Goal: Task Accomplishment & Management: Use online tool/utility

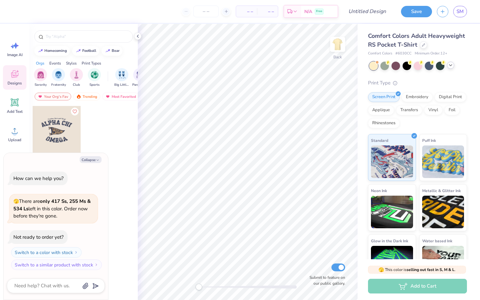
click at [450, 68] on div at bounding box center [450, 65] width 7 height 7
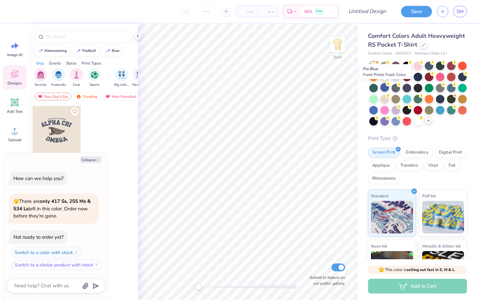
click at [384, 88] on div at bounding box center [384, 87] width 8 height 8
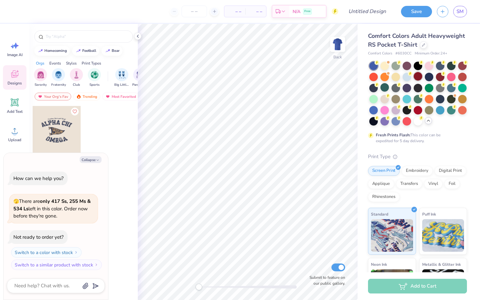
click at [418, 77] on div at bounding box center [418, 76] width 8 height 8
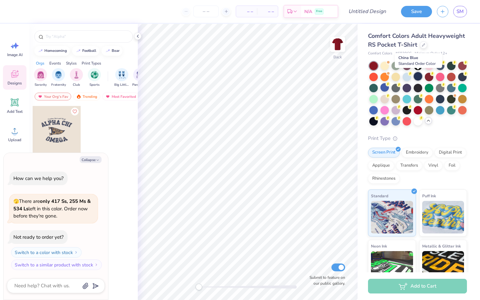
click at [418, 78] on div at bounding box center [418, 76] width 8 height 8
click at [96, 159] on icon "button" at bounding box center [98, 160] width 4 height 4
type textarea "x"
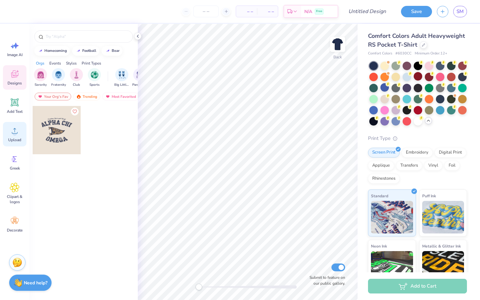
click at [16, 140] on span "Upload" at bounding box center [14, 139] width 13 height 5
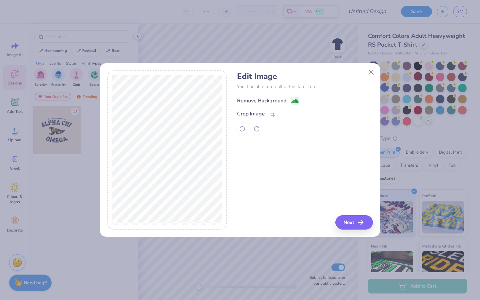
click at [267, 101] on div "Remove Background" at bounding box center [261, 101] width 49 height 8
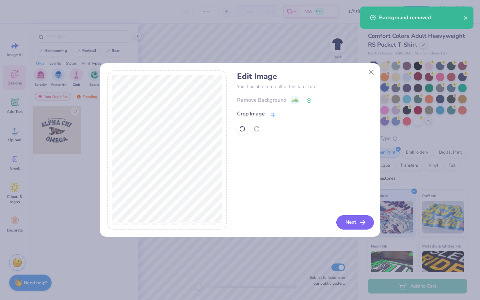
click at [360, 221] on icon "button" at bounding box center [363, 223] width 8 height 8
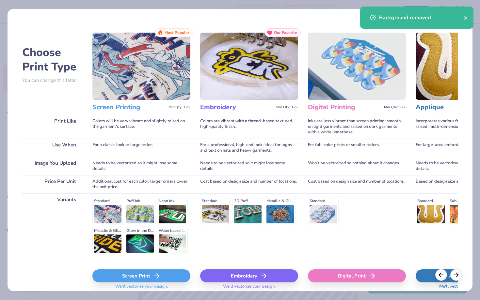
click at [173, 277] on div "Screen Print" at bounding box center [141, 276] width 98 height 13
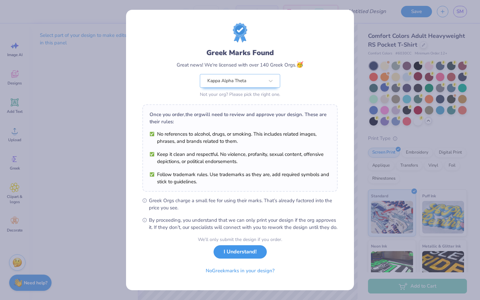
click at [225, 259] on button "I Understand!" at bounding box center [239, 251] width 53 height 13
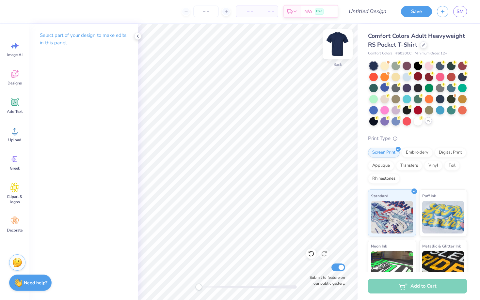
click at [334, 53] on div at bounding box center [337, 44] width 30 height 30
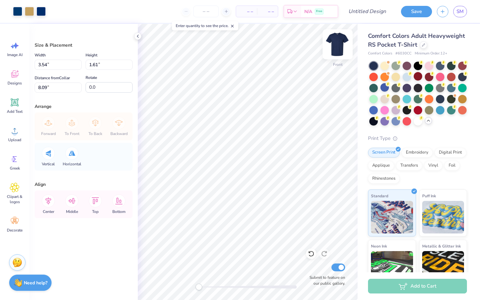
type input "-7.0"
type input "3.73"
type input "1.67"
type input "12.35"
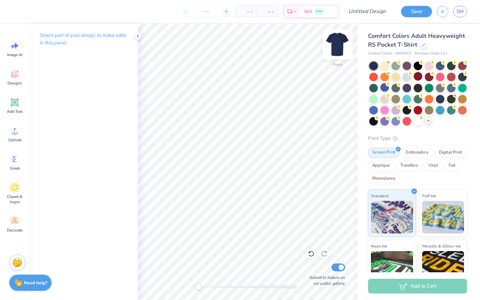
click at [338, 41] on img at bounding box center [337, 44] width 26 height 26
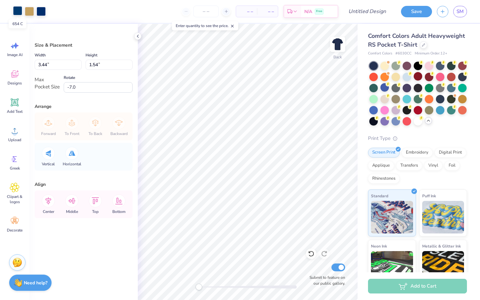
click at [18, 13] on div at bounding box center [17, 10] width 9 height 9
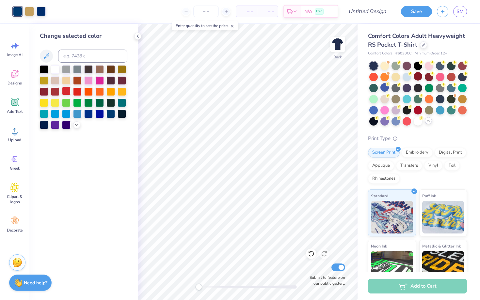
click at [64, 91] on div at bounding box center [66, 91] width 8 height 8
click at [53, 71] on div at bounding box center [55, 69] width 8 height 8
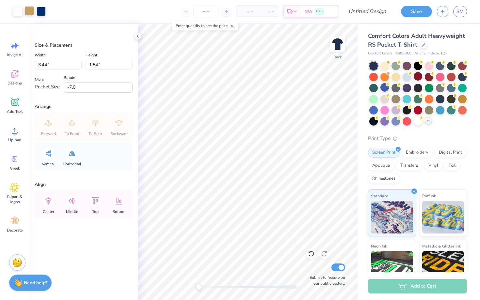
click at [30, 10] on div at bounding box center [29, 10] width 9 height 9
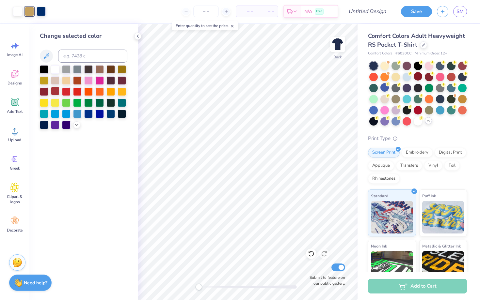
click at [57, 92] on div at bounding box center [55, 91] width 8 height 8
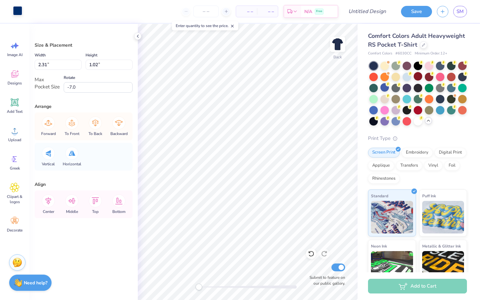
click at [18, 13] on div at bounding box center [17, 10] width 9 height 9
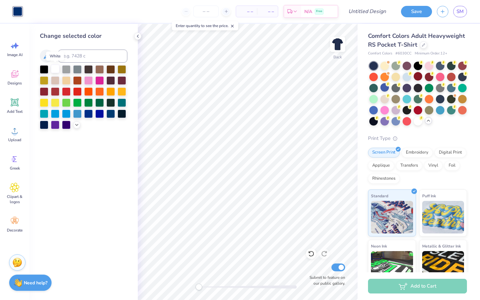
click at [52, 69] on div at bounding box center [55, 69] width 8 height 8
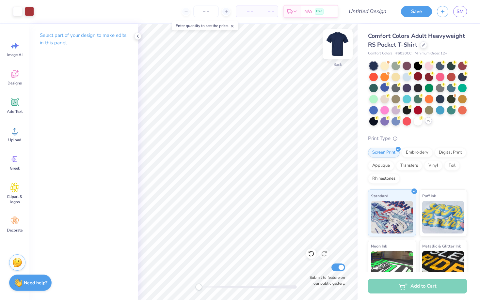
click at [341, 45] on img at bounding box center [337, 44] width 26 height 26
click at [19, 134] on icon at bounding box center [15, 131] width 10 height 10
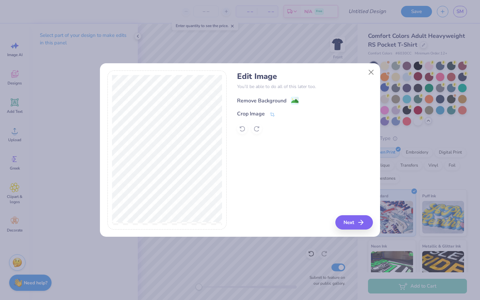
click at [269, 102] on div "Remove Background" at bounding box center [261, 101] width 49 height 8
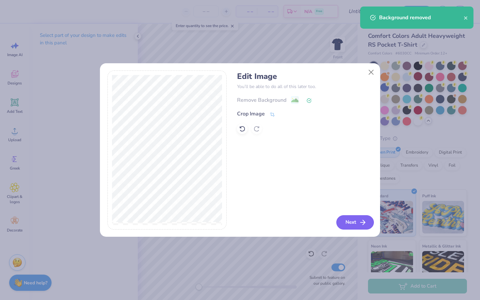
click at [360, 227] on button "Next" at bounding box center [355, 222] width 38 height 14
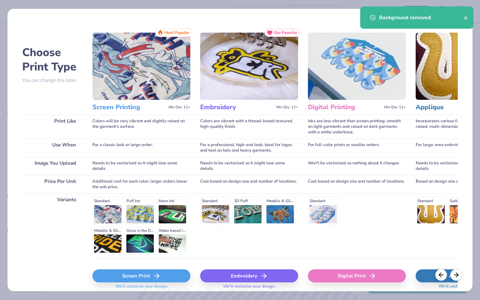
click at [141, 277] on div "Screen Print" at bounding box center [141, 276] width 98 height 13
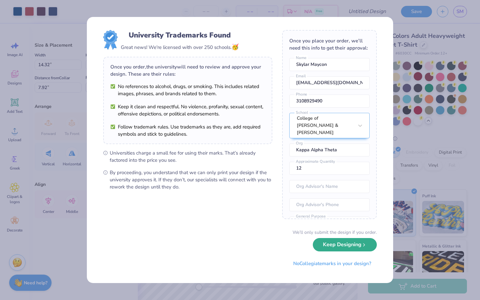
click at [353, 247] on button "Keep Designing" at bounding box center [345, 244] width 64 height 13
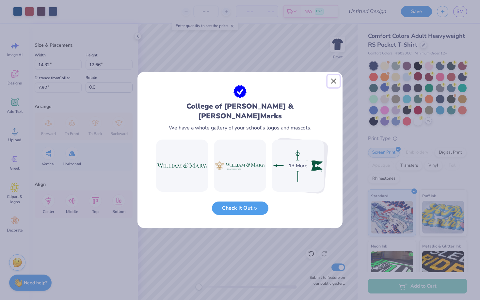
click at [332, 86] on button "Close" at bounding box center [333, 81] width 12 height 12
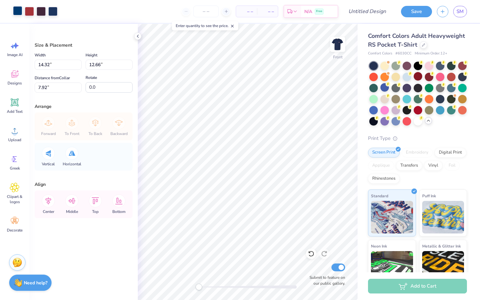
click at [21, 13] on div at bounding box center [17, 10] width 9 height 9
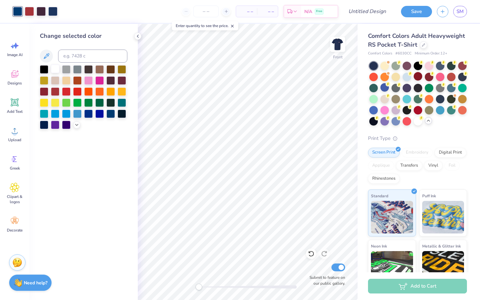
click at [55, 69] on div at bounding box center [55, 69] width 8 height 8
click at [42, 11] on div at bounding box center [41, 10] width 9 height 9
click at [54, 68] on div at bounding box center [55, 69] width 8 height 8
click at [312, 258] on div at bounding box center [311, 254] width 10 height 10
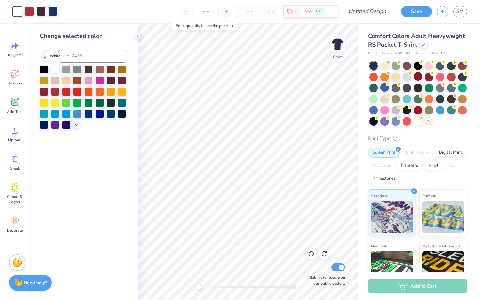
click at [55, 69] on div at bounding box center [55, 69] width 8 height 8
click at [311, 253] on icon at bounding box center [311, 254] width 7 height 7
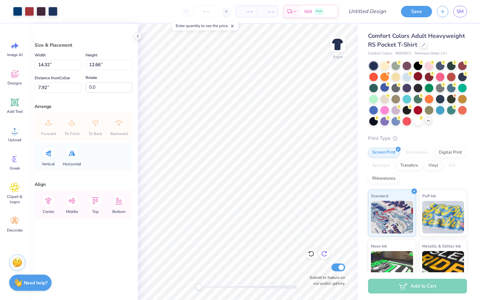
click at [325, 256] on icon at bounding box center [324, 254] width 6 height 6
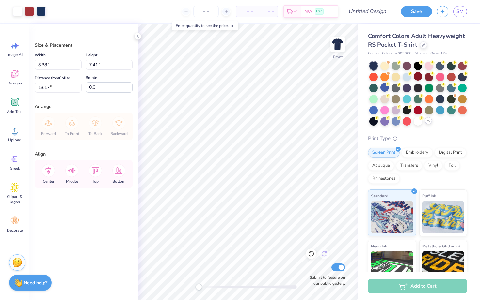
type input "8.38"
type input "7.41"
type input "13.17"
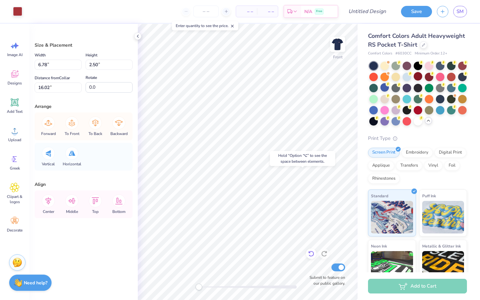
click at [312, 257] on icon at bounding box center [311, 254] width 7 height 7
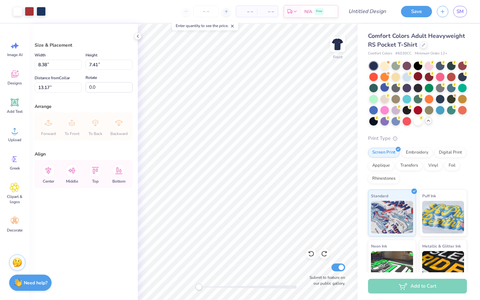
type input "4.42"
type input "9.87"
type input "8.73"
type input "4.40"
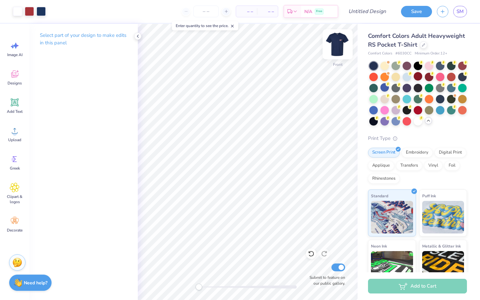
click at [337, 44] on img at bounding box center [337, 44] width 26 height 26
click at [337, 44] on img at bounding box center [337, 44] width 13 height 13
click at [39, 9] on div at bounding box center [41, 10] width 9 height 9
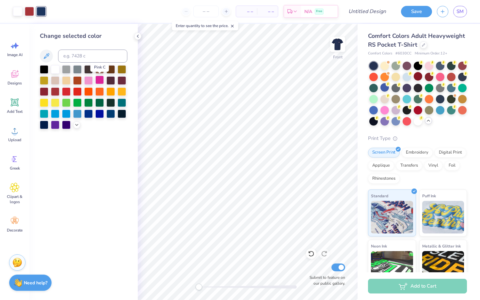
click at [99, 82] on div at bounding box center [99, 80] width 8 height 8
click at [53, 69] on div at bounding box center [55, 69] width 8 height 8
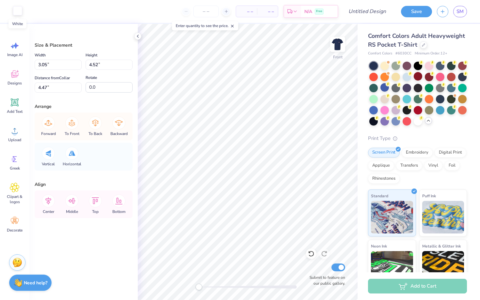
click at [16, 10] on div at bounding box center [17, 10] width 9 height 9
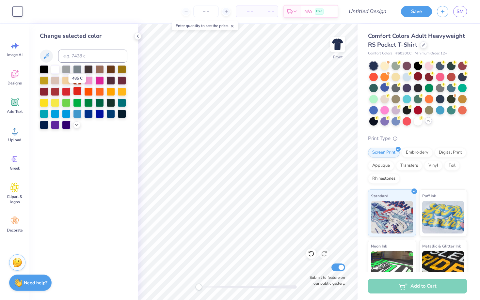
click at [78, 91] on div at bounding box center [77, 91] width 8 height 8
click at [54, 90] on div at bounding box center [55, 91] width 8 height 8
click at [57, 71] on div at bounding box center [55, 69] width 8 height 8
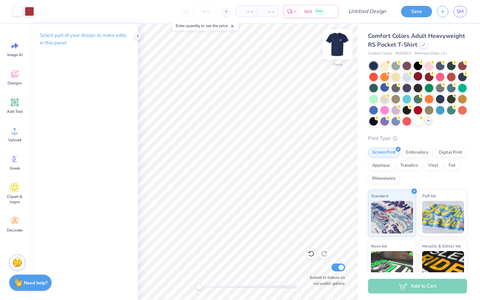
click at [337, 44] on img at bounding box center [337, 44] width 26 height 26
click at [337, 44] on img at bounding box center [337, 44] width 13 height 13
click at [176, 20] on body "Art colors – – Per Item – – Total Est. Delivery N/A Free Design Title Save SM I…" at bounding box center [240, 150] width 480 height 300
click at [339, 43] on img at bounding box center [337, 44] width 26 height 26
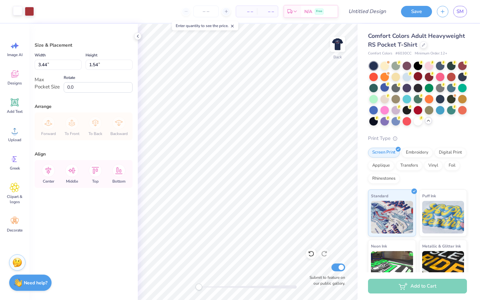
click at [18, 12] on div at bounding box center [17, 10] width 9 height 9
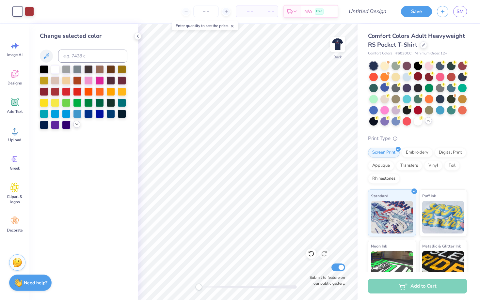
click at [76, 125] on icon at bounding box center [76, 124] width 5 height 5
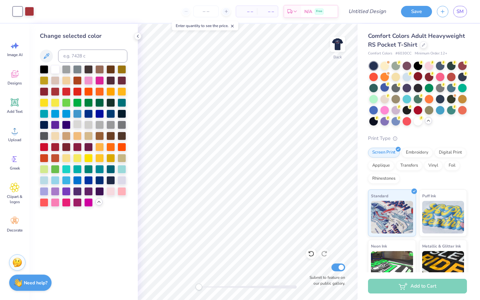
click at [76, 123] on div at bounding box center [77, 124] width 8 height 8
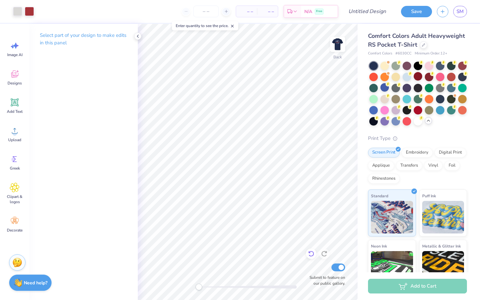
click at [310, 253] on icon at bounding box center [311, 254] width 7 height 7
click at [337, 43] on img at bounding box center [337, 44] width 26 height 26
click at [13, 130] on icon at bounding box center [15, 131] width 10 height 10
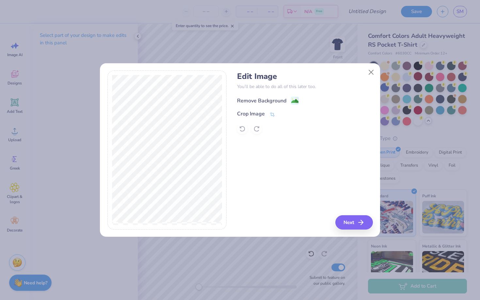
click at [275, 98] on div "Remove Background" at bounding box center [261, 101] width 49 height 8
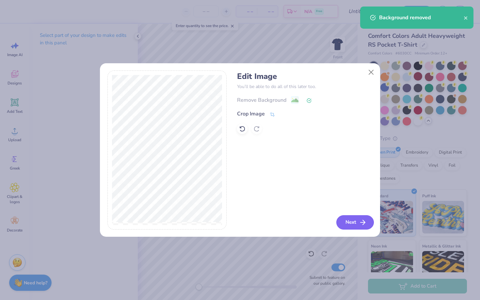
click at [348, 224] on button "Next" at bounding box center [355, 222] width 38 height 14
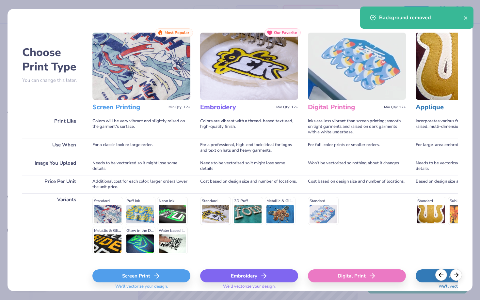
click at [121, 277] on div "Screen Print" at bounding box center [141, 276] width 98 height 13
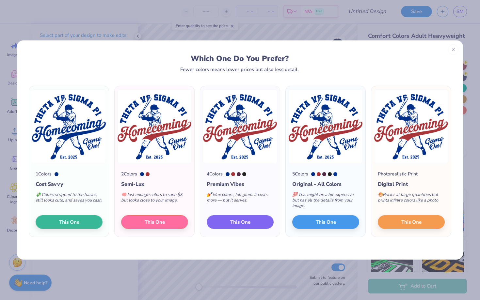
click at [249, 219] on span "This One" at bounding box center [240, 223] width 20 height 8
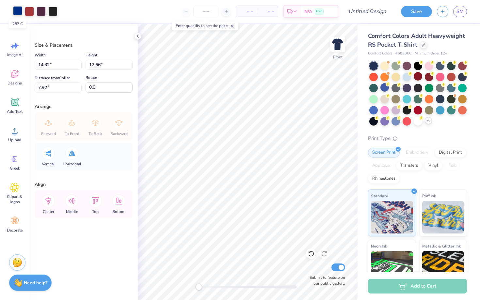
click at [16, 13] on div at bounding box center [17, 10] width 9 height 9
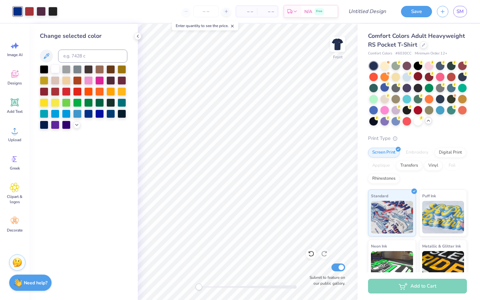
click at [55, 71] on div at bounding box center [55, 69] width 8 height 8
click at [42, 12] on div at bounding box center [41, 10] width 9 height 9
click at [100, 91] on div at bounding box center [99, 91] width 8 height 8
click at [55, 69] on div at bounding box center [55, 69] width 8 height 8
click at [41, 11] on div at bounding box center [41, 10] width 9 height 9
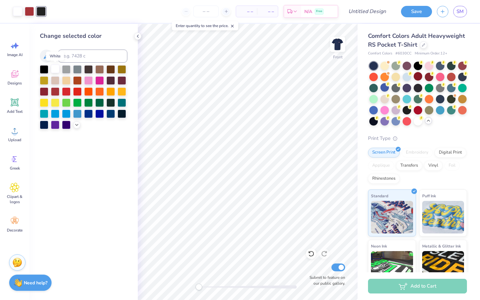
click at [56, 69] on div at bounding box center [55, 69] width 8 height 8
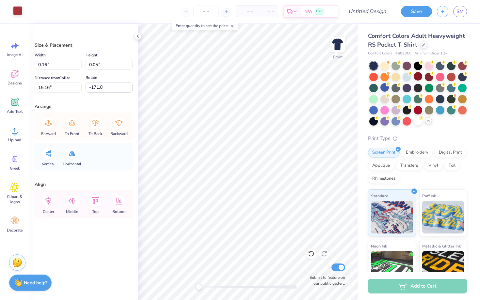
click at [16, 11] on div at bounding box center [17, 10] width 9 height 9
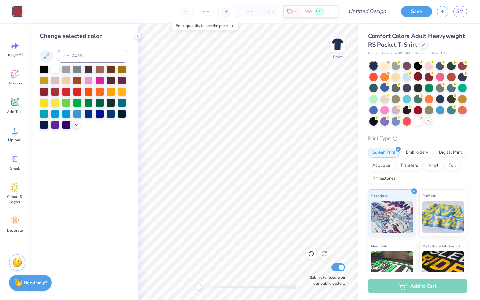
click at [54, 69] on div at bounding box center [55, 69] width 8 height 8
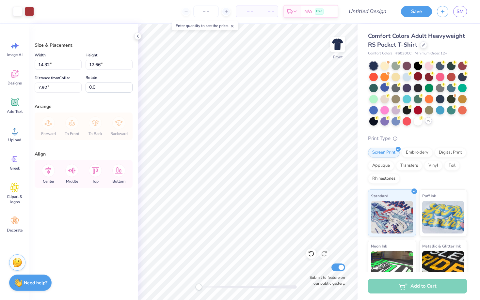
type input "7.33"
type input "6.48"
type input "4.88"
type input "9.96"
type input "8.81"
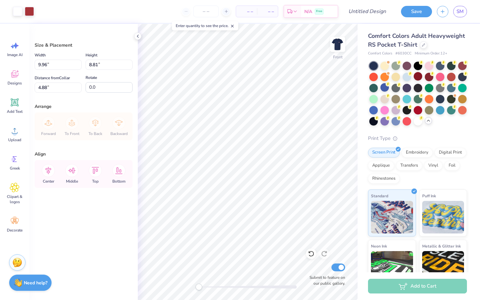
type input "3.91"
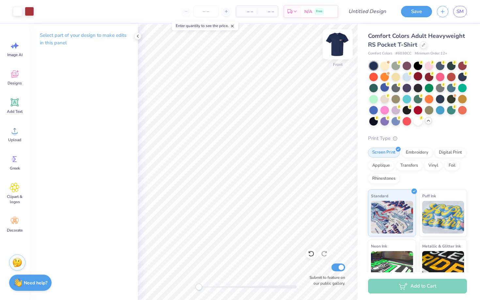
click at [337, 40] on img at bounding box center [337, 44] width 26 height 26
click at [337, 40] on img at bounding box center [337, 44] width 13 height 13
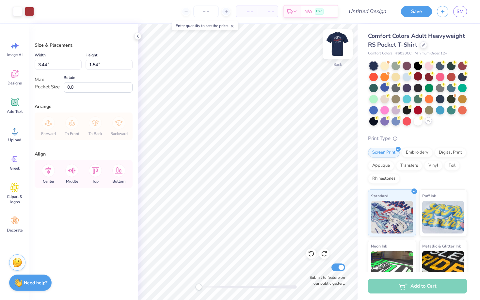
click at [336, 50] on img at bounding box center [337, 44] width 26 height 26
click at [218, 21] on div "Enter quantity to see the price." at bounding box center [205, 25] width 70 height 13
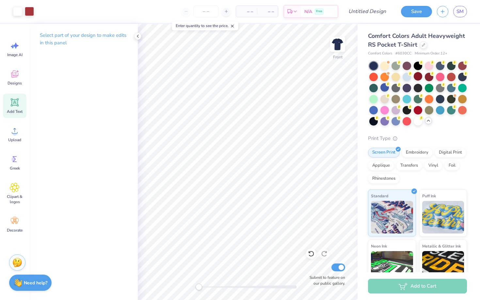
click at [16, 107] on div "Add Text" at bounding box center [15, 106] width 24 height 24
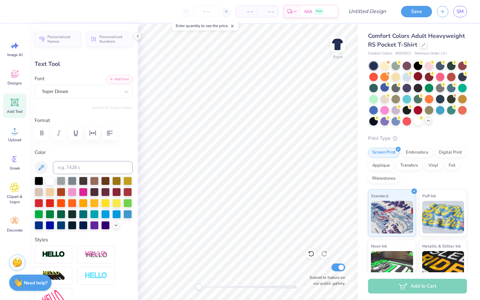
scroll to position [0, 3]
type textarea "[GEOGRAPHIC_DATA]< VA"
click at [78, 90] on div "Super Dream" at bounding box center [80, 91] width 79 height 10
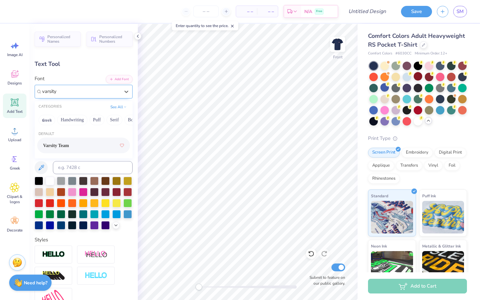
click at [69, 146] on span "Varsity Team" at bounding box center [56, 145] width 26 height 7
type input "varsity"
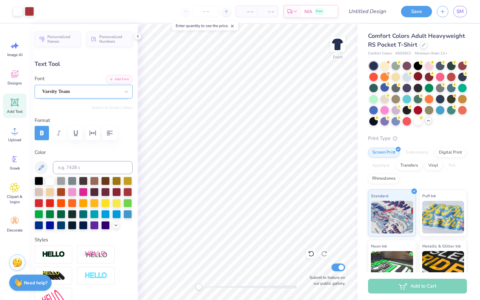
type input "14.32"
type input "1.10"
type input "13.70"
type textarea "[GEOGRAPHIC_DATA], [GEOGRAPHIC_DATA]"
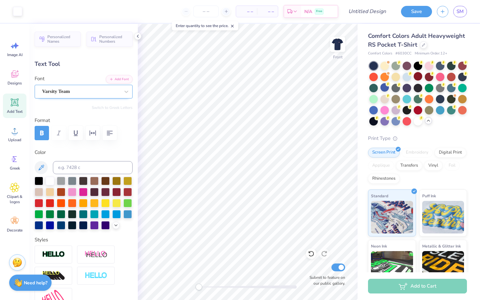
type input "13.80"
type input "1.25"
type input "13.63"
type input "10.12"
type input "0.92"
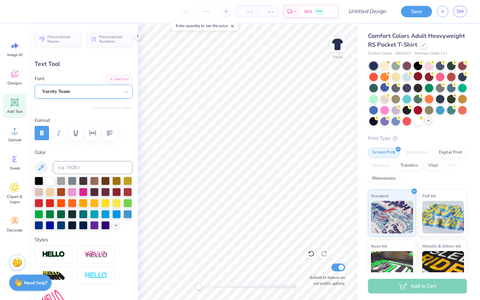
type input "13.96"
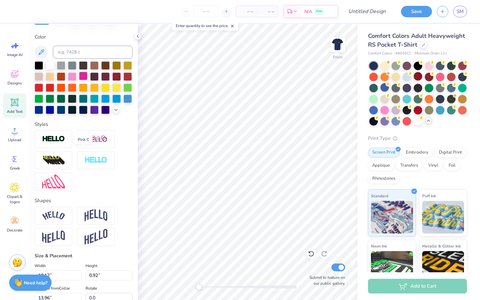
scroll to position [177, 0]
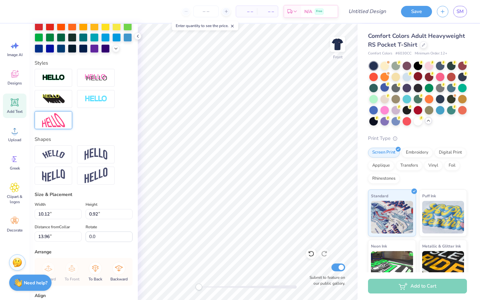
click at [57, 122] on img at bounding box center [53, 120] width 23 height 14
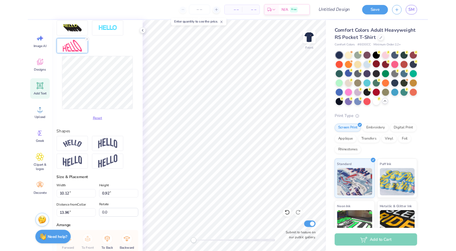
scroll to position [251, 0]
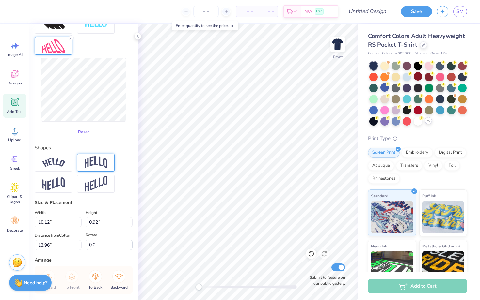
click at [101, 164] on img at bounding box center [96, 162] width 23 height 12
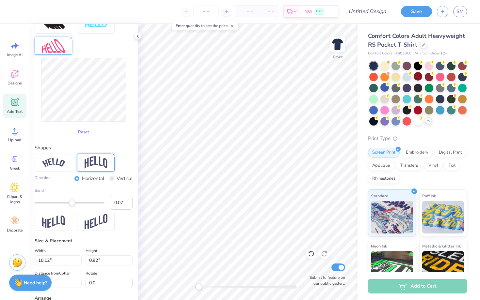
type input "0.06"
drag, startPoint x: 88, startPoint y: 203, endPoint x: 71, endPoint y: 204, distance: 16.7
click at [71, 204] on div "Accessibility label" at bounding box center [71, 203] width 7 height 7
click at [126, 204] on input "0.05" at bounding box center [121, 203] width 23 height 14
type input "0.04"
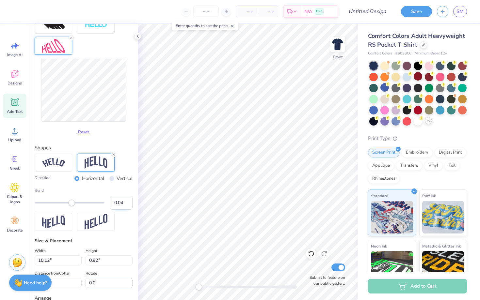
click at [126, 204] on input "0.04" at bounding box center [121, 203] width 23 height 14
type input "10.18"
type input "2.51"
type input "14.56"
type input "3.36"
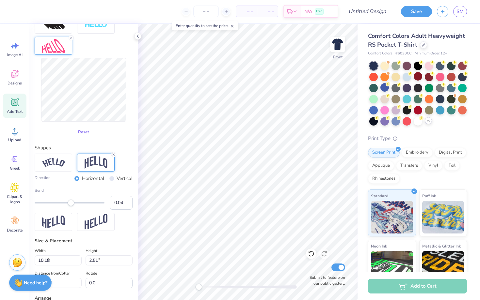
type input "0.83"
type input "16.26"
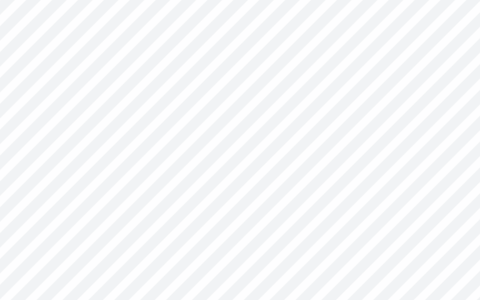
type input "2.66"
type input "0.66"
type input "9.72"
type input "-18.6"
type input "2.45"
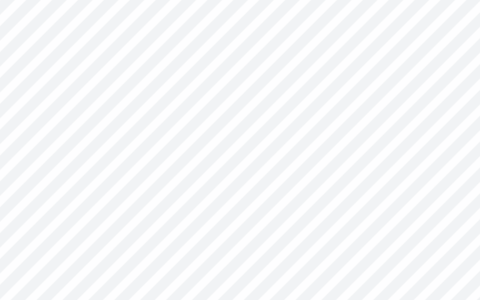
type input "0.87"
type input "9.10"
type input "0.0"
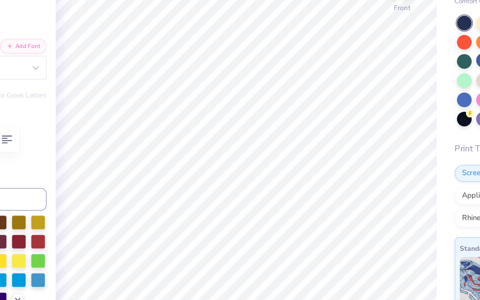
type input "2.43"
type input "0.99"
type input "9.04"
type input "0.0"
type input "2.44"
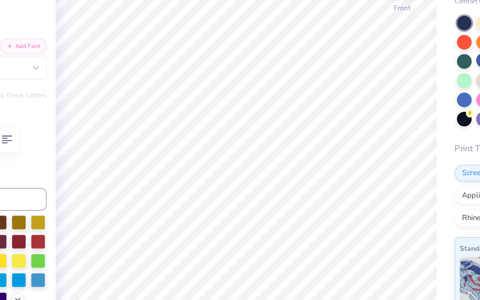
type input "0.96"
type input "9.05"
type input "0.0"
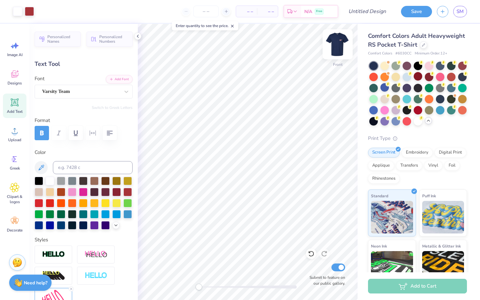
click at [333, 43] on img at bounding box center [337, 44] width 26 height 26
click at [333, 43] on img at bounding box center [337, 44] width 13 height 13
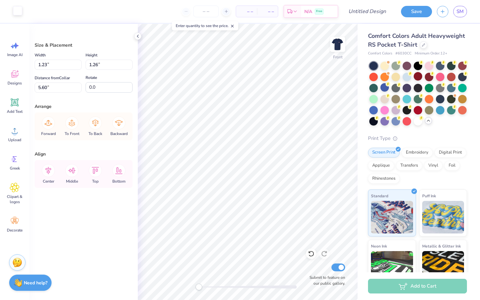
click at [13, 9] on div at bounding box center [17, 10] width 9 height 9
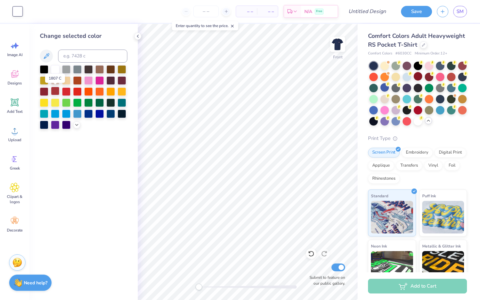
click at [55, 92] on div at bounding box center [55, 91] width 8 height 8
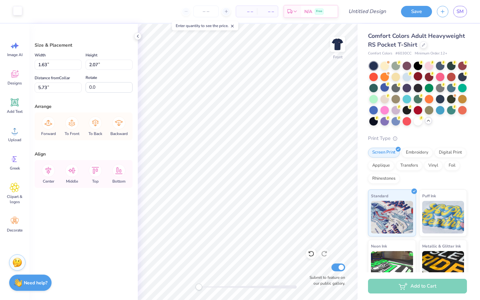
click at [17, 11] on div at bounding box center [17, 10] width 9 height 9
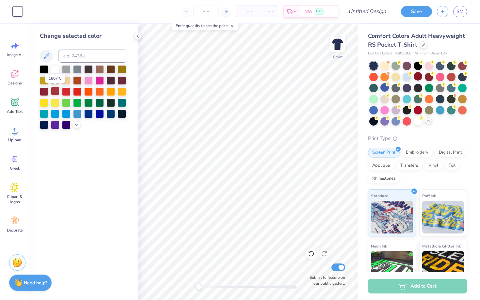
click at [54, 94] on div at bounding box center [55, 91] width 8 height 8
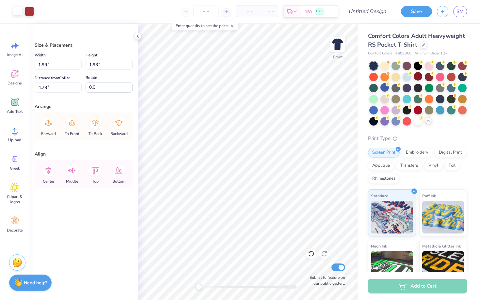
click at [15, 13] on div at bounding box center [17, 10] width 9 height 9
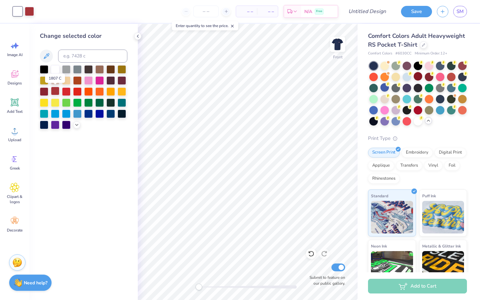
click at [55, 91] on div at bounding box center [55, 91] width 8 height 8
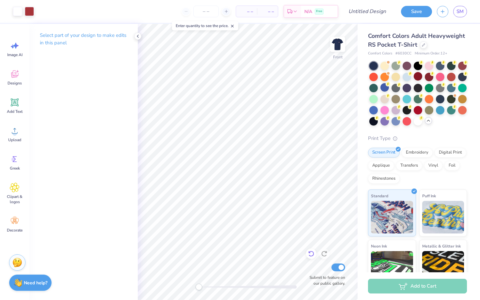
click at [308, 253] on icon at bounding box center [311, 254] width 7 height 7
click at [313, 256] on icon at bounding box center [311, 254] width 7 height 7
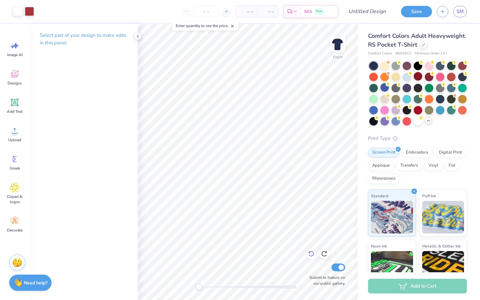
click at [313, 256] on icon at bounding box center [311, 254] width 7 height 7
click at [324, 254] on icon at bounding box center [324, 254] width 7 height 7
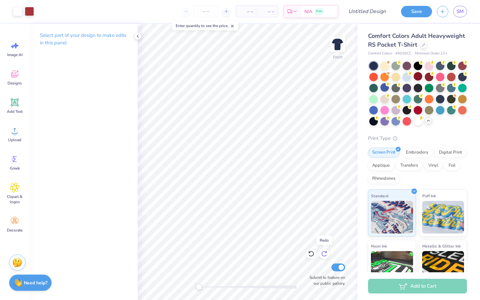
click at [324, 254] on icon at bounding box center [324, 254] width 7 height 7
click at [311, 252] on icon at bounding box center [311, 254] width 7 height 7
click at [137, 35] on icon at bounding box center [137, 36] width 5 height 5
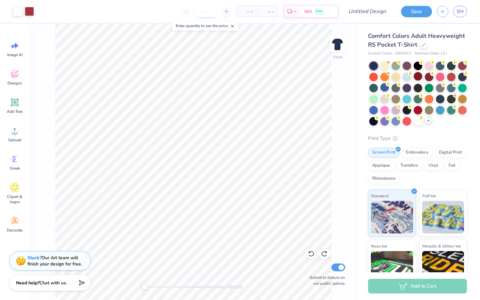
click at [205, 8] on input "number" at bounding box center [205, 12] width 25 height 12
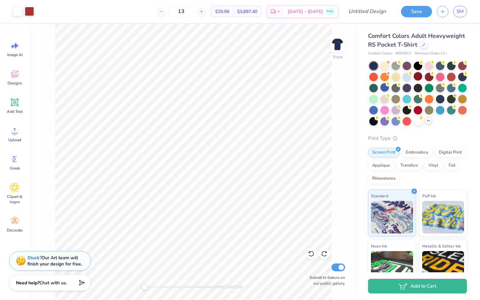
type input "1"
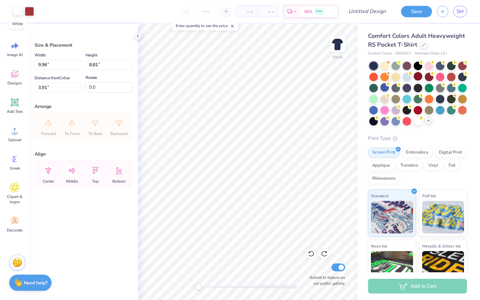
click at [18, 11] on div at bounding box center [17, 10] width 9 height 9
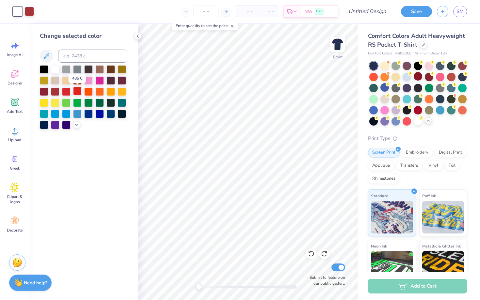
click at [78, 91] on div at bounding box center [77, 91] width 8 height 8
click at [28, 12] on div at bounding box center [29, 10] width 9 height 9
click at [54, 69] on div at bounding box center [55, 69] width 8 height 8
click at [17, 10] on div at bounding box center [17, 10] width 9 height 9
click at [55, 91] on div at bounding box center [55, 91] width 8 height 8
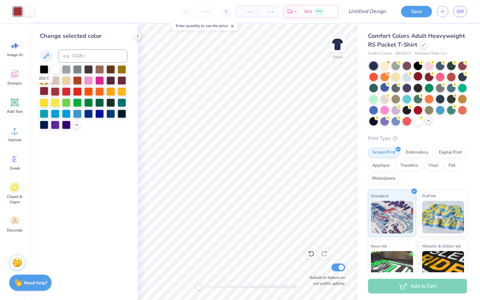
click at [46, 91] on div at bounding box center [44, 91] width 8 height 8
click at [90, 78] on div at bounding box center [88, 80] width 8 height 8
click at [27, 12] on div at bounding box center [29, 10] width 9 height 9
click at [67, 93] on div at bounding box center [66, 91] width 8 height 8
click at [19, 12] on div at bounding box center [17, 10] width 9 height 9
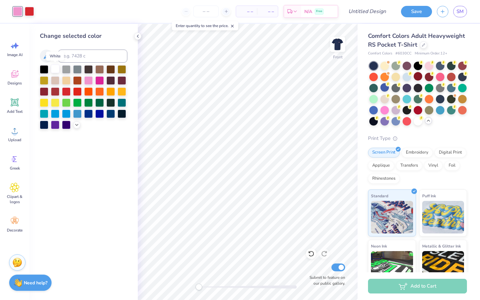
click at [55, 69] on div at bounding box center [55, 69] width 8 height 8
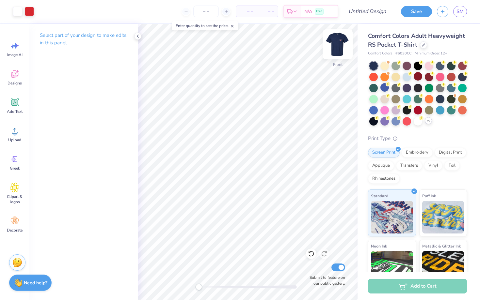
click at [337, 43] on img at bounding box center [337, 44] width 26 height 26
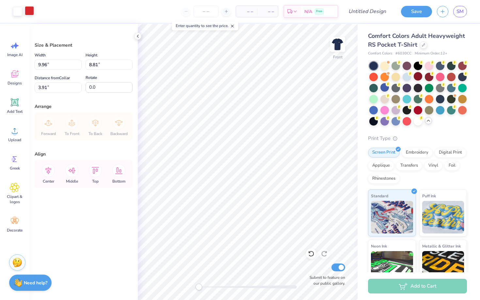
click at [27, 12] on div at bounding box center [29, 10] width 9 height 9
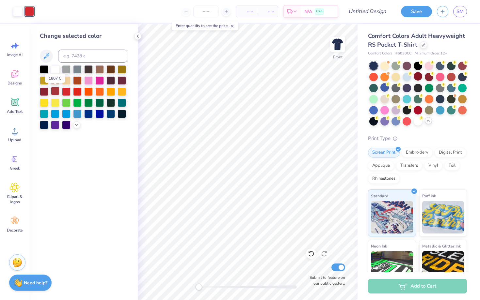
click at [54, 91] on div at bounding box center [55, 91] width 8 height 8
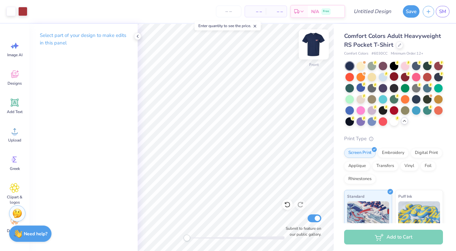
click at [317, 48] on img at bounding box center [314, 44] width 26 height 26
click at [134, 35] on div at bounding box center [137, 36] width 7 height 7
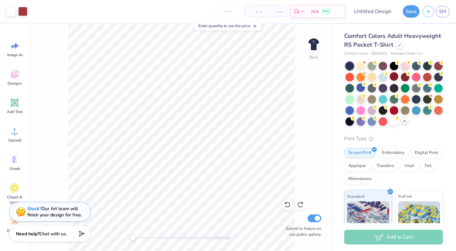
click at [256, 27] on icon at bounding box center [255, 26] width 5 height 5
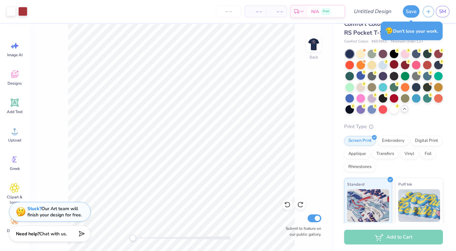
scroll to position [0, 0]
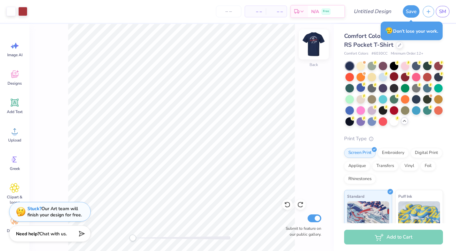
click at [309, 50] on img at bounding box center [314, 44] width 26 height 26
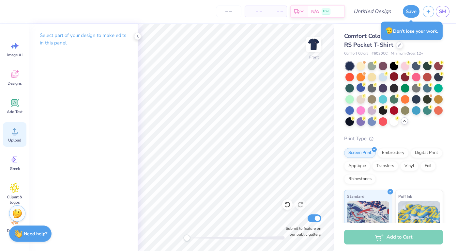
click at [16, 135] on icon at bounding box center [15, 131] width 10 height 10
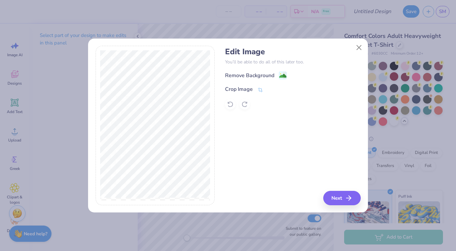
click at [260, 71] on div "Edit Image You’ll be able to do all of this later too. Remove Background Crop I…" at bounding box center [292, 78] width 135 height 62
click at [260, 77] on div "Remove Background" at bounding box center [249, 76] width 49 height 8
click at [341, 193] on button "Next" at bounding box center [343, 198] width 38 height 14
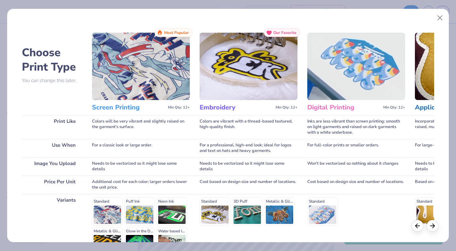
scroll to position [75, 0]
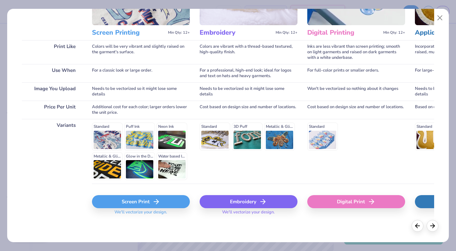
click at [136, 206] on div "Screen Print" at bounding box center [141, 201] width 98 height 13
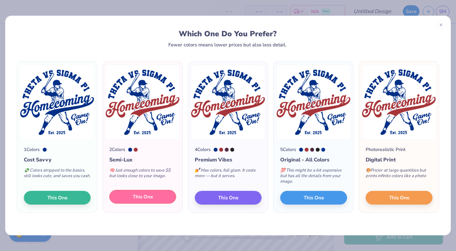
click at [155, 195] on button "This One" at bounding box center [142, 197] width 67 height 14
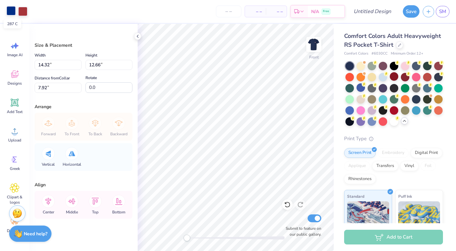
click at [10, 12] on div at bounding box center [11, 10] width 9 height 9
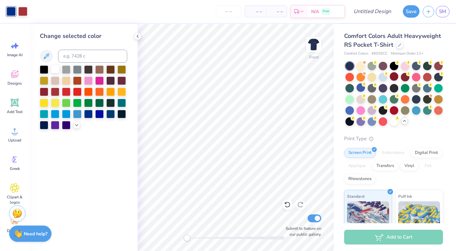
click at [55, 69] on div at bounding box center [55, 69] width 8 height 8
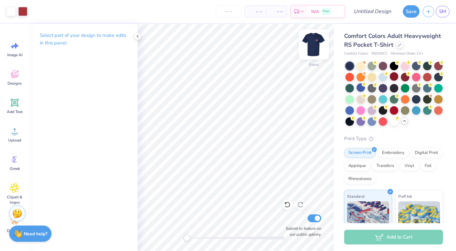
click at [317, 44] on img at bounding box center [314, 44] width 26 height 26
click at [230, 11] on input "number" at bounding box center [228, 12] width 25 height 12
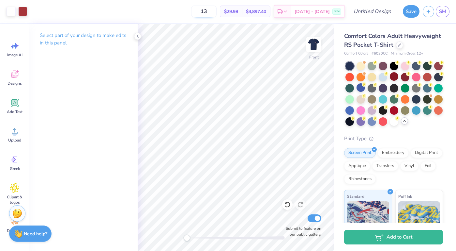
type input "1"
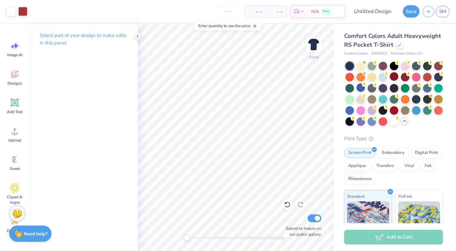
click at [256, 25] on line at bounding box center [255, 26] width 2 height 2
click at [384, 90] on div at bounding box center [383, 87] width 8 height 8
click at [397, 121] on div at bounding box center [394, 121] width 8 height 8
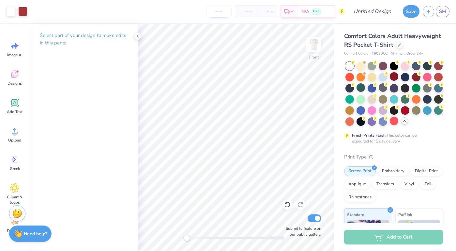
click at [218, 12] on input "number" at bounding box center [218, 12] width 25 height 12
type input "130"
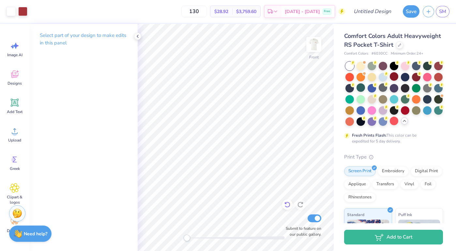
click at [285, 205] on icon at bounding box center [287, 204] width 7 height 7
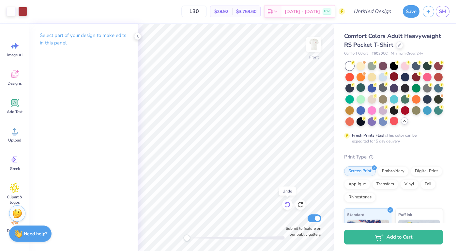
click at [285, 205] on icon at bounding box center [287, 204] width 7 height 7
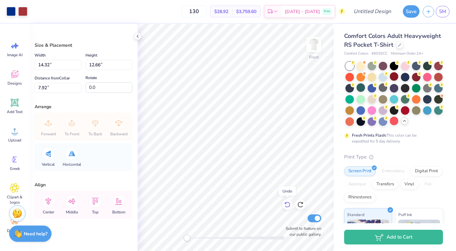
click at [285, 205] on icon at bounding box center [287, 204] width 7 height 7
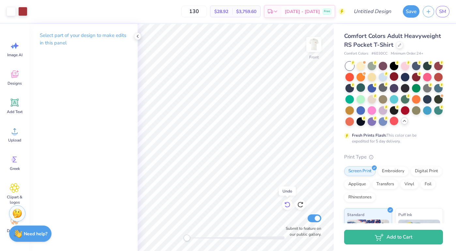
click at [285, 205] on icon at bounding box center [287, 204] width 7 height 7
click at [290, 205] on icon at bounding box center [288, 205] width 6 height 6
click at [302, 204] on icon at bounding box center [300, 204] width 7 height 7
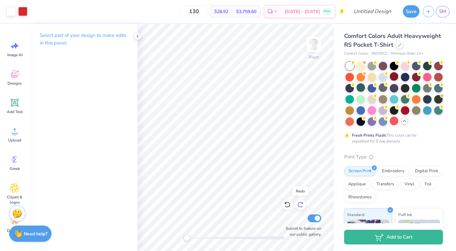
click at [302, 204] on icon at bounding box center [300, 204] width 7 height 7
click at [289, 204] on icon at bounding box center [287, 204] width 7 height 7
click at [406, 75] on div at bounding box center [405, 76] width 8 height 8
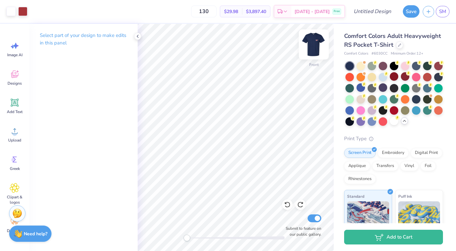
click at [315, 48] on img at bounding box center [314, 44] width 26 height 26
click at [383, 10] on input "Design Title" at bounding box center [381, 11] width 32 height 13
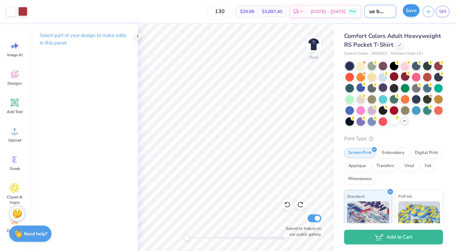
type input "blue batter"
click at [409, 12] on button "Save" at bounding box center [411, 10] width 17 height 12
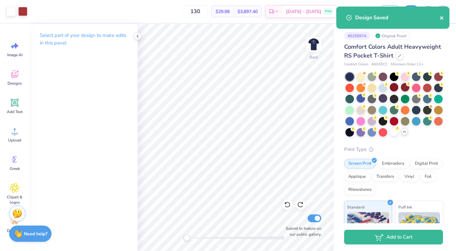
click at [441, 18] on icon "close" at bounding box center [442, 17] width 5 height 5
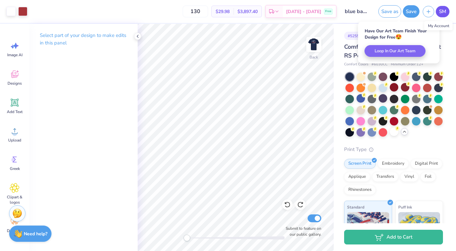
click at [442, 11] on span "SM" at bounding box center [442, 12] width 7 height 8
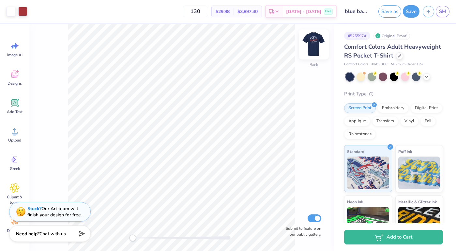
click at [316, 44] on img at bounding box center [314, 44] width 26 height 26
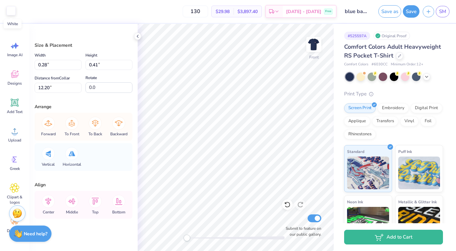
click at [10, 11] on div at bounding box center [11, 10] width 9 height 9
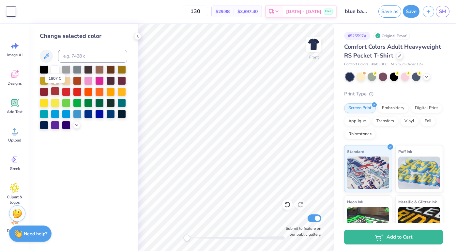
click at [58, 91] on div at bounding box center [55, 91] width 8 height 8
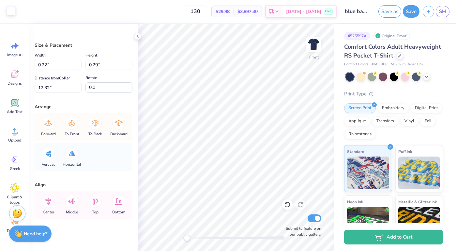
click at [14, 15] on div at bounding box center [11, 10] width 9 height 9
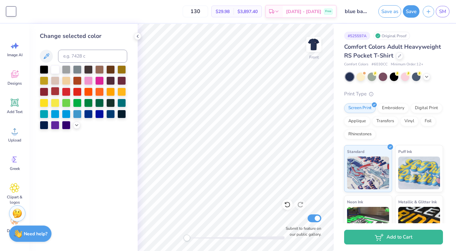
click at [57, 92] on div at bounding box center [55, 91] width 8 height 8
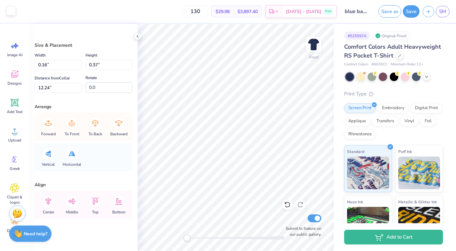
click at [7, 12] on div at bounding box center [11, 10] width 9 height 9
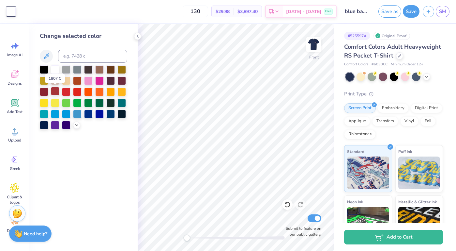
click at [55, 89] on div at bounding box center [55, 91] width 8 height 8
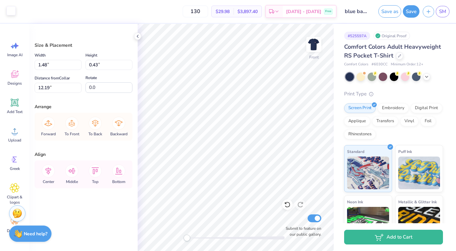
click at [14, 12] on div at bounding box center [11, 10] width 9 height 9
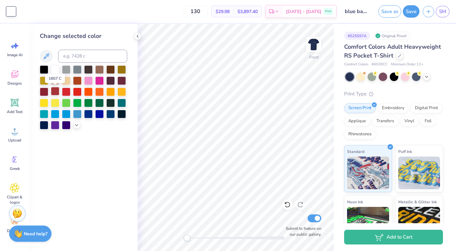
click at [55, 92] on div at bounding box center [55, 91] width 8 height 8
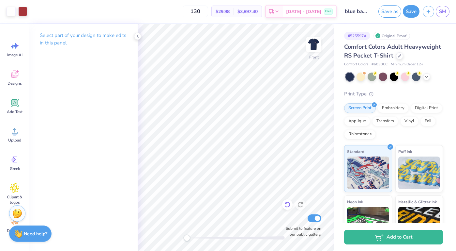
click at [289, 204] on icon at bounding box center [287, 204] width 7 height 7
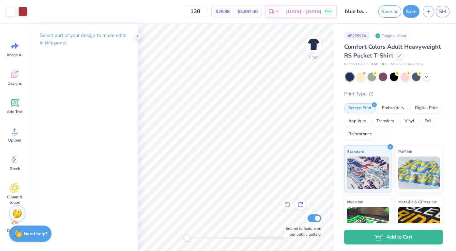
click at [303, 204] on icon at bounding box center [300, 204] width 7 height 7
click at [287, 205] on icon at bounding box center [287, 204] width 7 height 7
click at [137, 36] on icon at bounding box center [137, 36] width 5 height 5
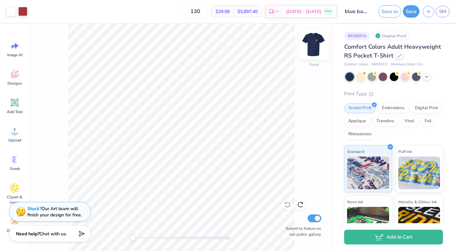
click at [315, 44] on img at bounding box center [314, 44] width 26 height 26
click at [315, 44] on img at bounding box center [313, 44] width 13 height 13
click at [319, 49] on img at bounding box center [314, 44] width 26 height 26
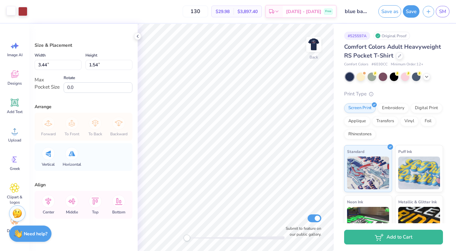
click at [8, 9] on div at bounding box center [11, 10] width 9 height 9
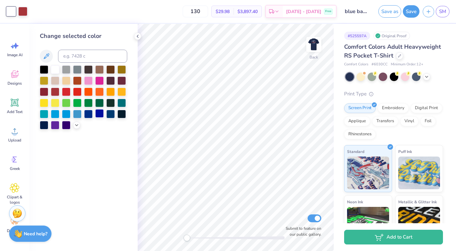
click at [99, 114] on div at bounding box center [99, 113] width 8 height 8
click at [66, 93] on div at bounding box center [66, 91] width 8 height 8
click at [77, 126] on icon at bounding box center [76, 124] width 5 height 5
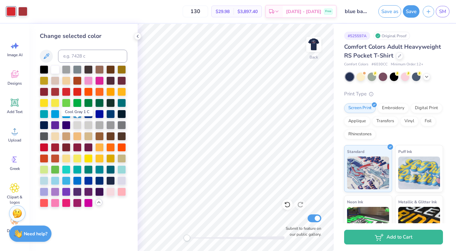
click at [77, 126] on div at bounding box center [77, 125] width 8 height 8
click at [76, 158] on div at bounding box center [77, 157] width 8 height 8
click at [63, 158] on div at bounding box center [66, 157] width 8 height 8
click at [56, 67] on div at bounding box center [55, 69] width 8 height 8
click at [136, 35] on icon at bounding box center [137, 36] width 5 height 5
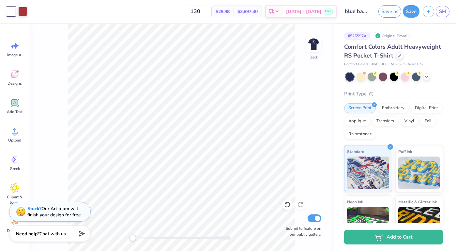
click at [306, 58] on div "Back Submit to feature on our public gallery." at bounding box center [181, 137] width 305 height 227
